Goal: Task Accomplishment & Management: Use online tool/utility

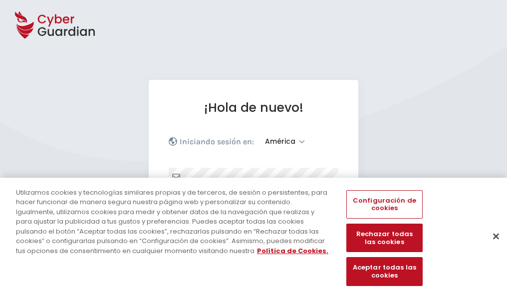
select select "América"
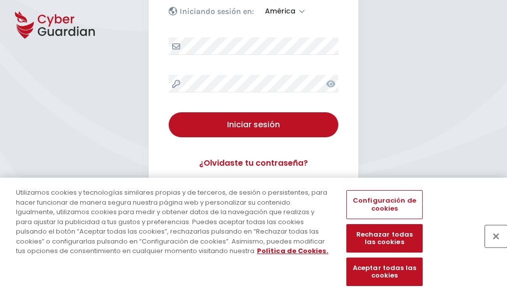
click at [491, 247] on button "Cerrar" at bounding box center [496, 236] width 22 height 22
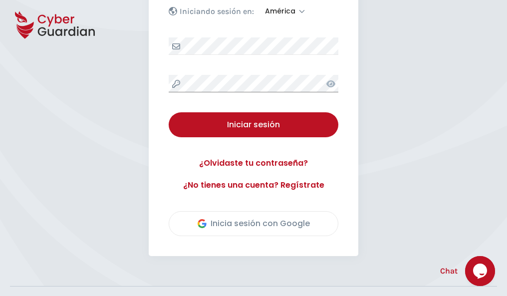
scroll to position [227, 0]
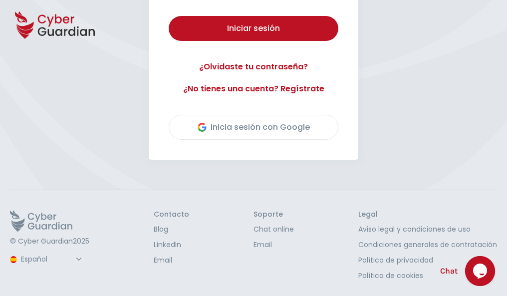
click at [169, 16] on button "Iniciar sesión" at bounding box center [254, 28] width 170 height 25
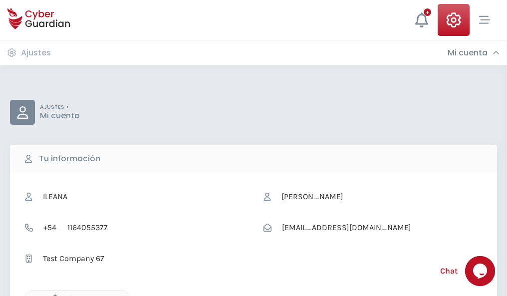
click at [52, 295] on icon "button" at bounding box center [52, 299] width 8 height 8
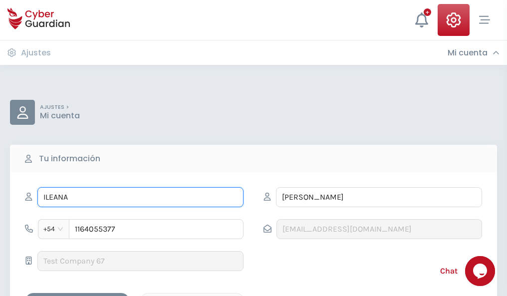
click at [140, 197] on input "ILEANA" at bounding box center [140, 197] width 206 height 20
type input "I"
type input "Francisco Javier"
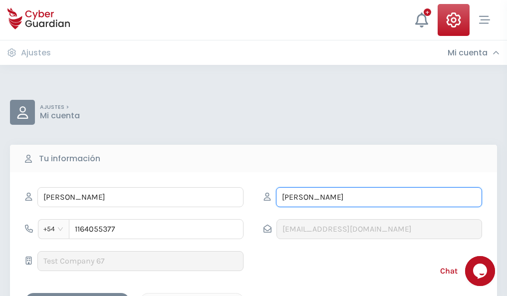
click at [379, 197] on input "CORREA" at bounding box center [379, 197] width 206 height 20
type input "C"
type input "Llamas"
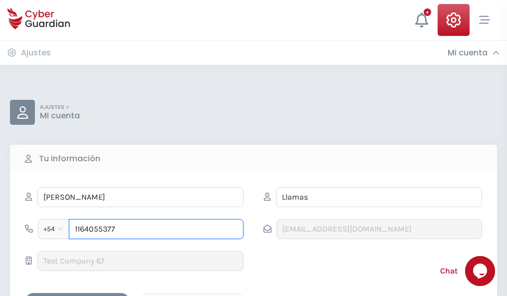
click at [156, 229] on input "1164055377" at bounding box center [156, 229] width 175 height 20
type input "1"
type input "4985774942"
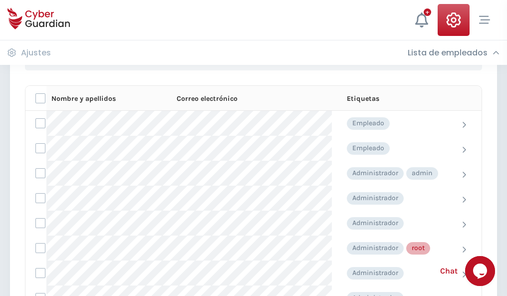
scroll to position [502, 0]
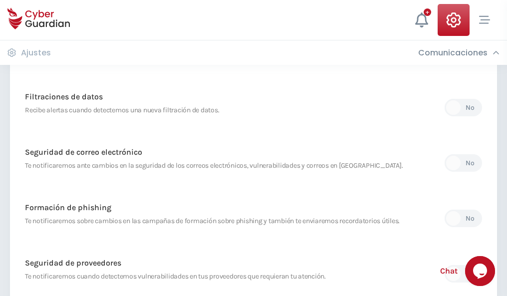
scroll to position [526, 0]
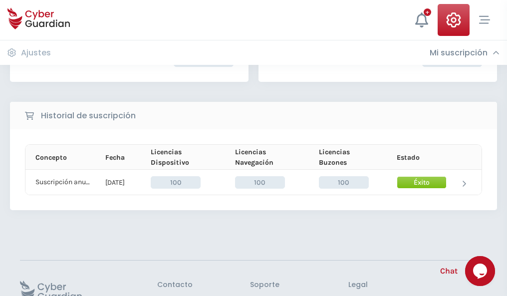
scroll to position [253, 0]
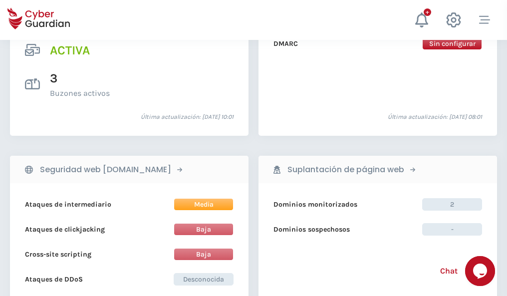
scroll to position [1015, 0]
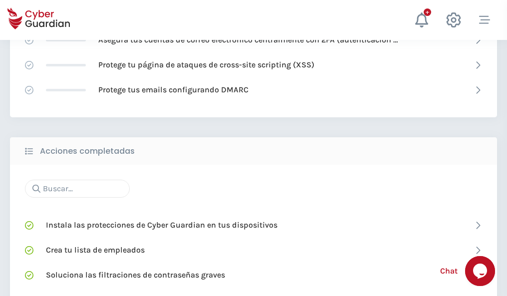
scroll to position [665, 0]
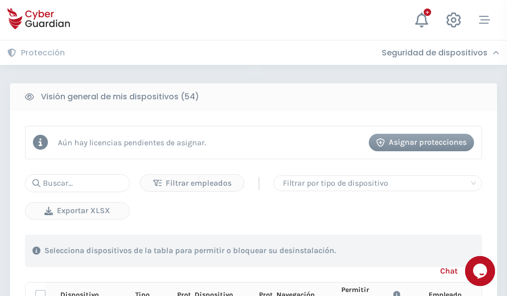
scroll to position [883, 0]
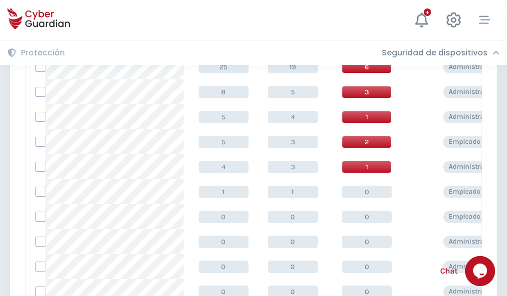
scroll to position [503, 0]
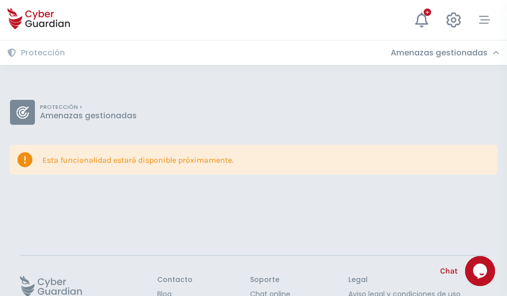
scroll to position [65, 0]
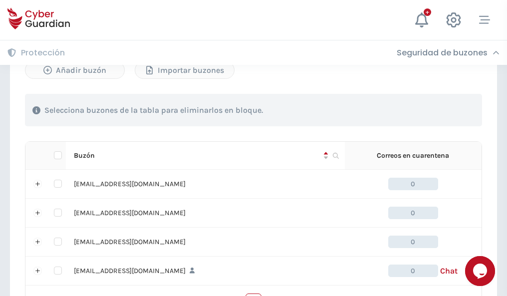
scroll to position [492, 0]
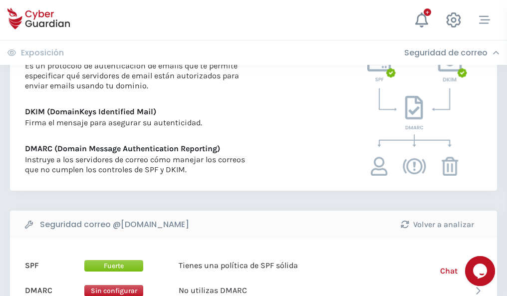
scroll to position [539, 0]
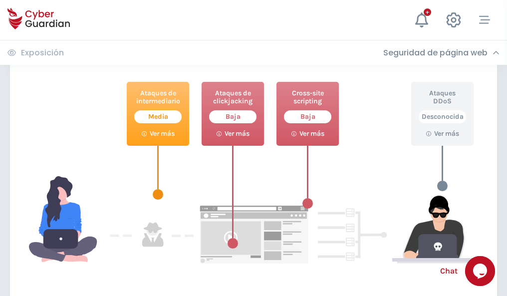
scroll to position [544, 0]
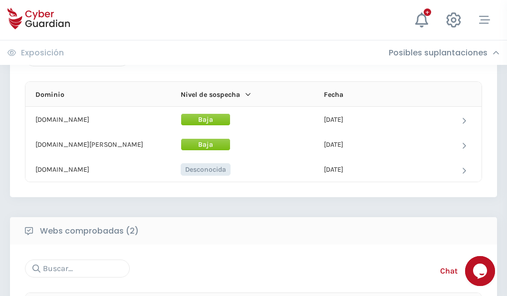
scroll to position [599, 0]
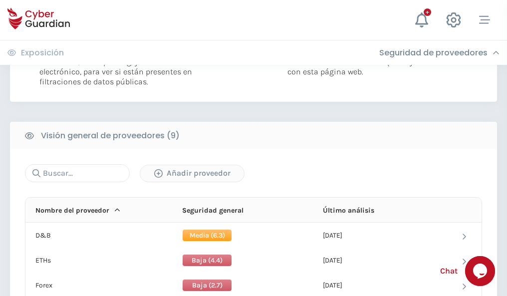
scroll to position [719, 0]
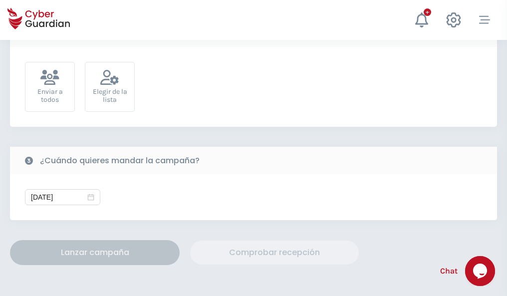
scroll to position [366, 0]
